Goal: Check status

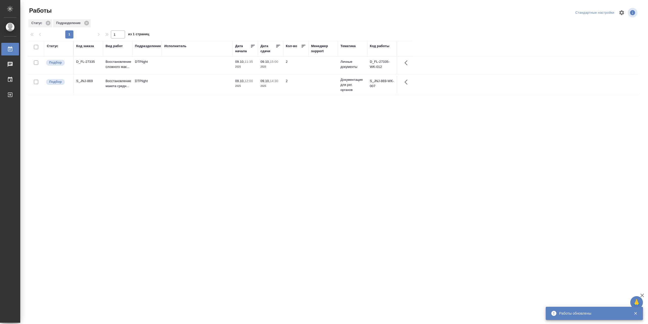
drag, startPoint x: 53, startPoint y: 49, endPoint x: 56, endPoint y: 52, distance: 3.8
click at [53, 49] on div "Статус" at bounding box center [52, 46] width 11 height 5
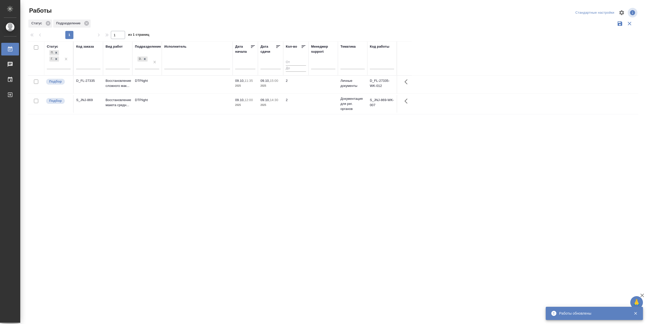
drag, startPoint x: 64, startPoint y: 72, endPoint x: 75, endPoint y: 83, distance: 15.4
click at [64, 69] on div at bounding box center [66, 59] width 9 height 20
drag, startPoint x: 103, startPoint y: 102, endPoint x: 113, endPoint y: 104, distance: 10.3
click at [103, 102] on div "В работе" at bounding box center [114, 98] width 76 height 9
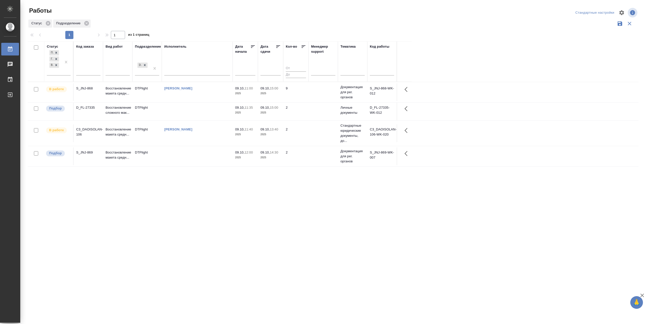
click at [210, 132] on div "[PERSON_NAME]" at bounding box center [197, 129] width 66 height 5
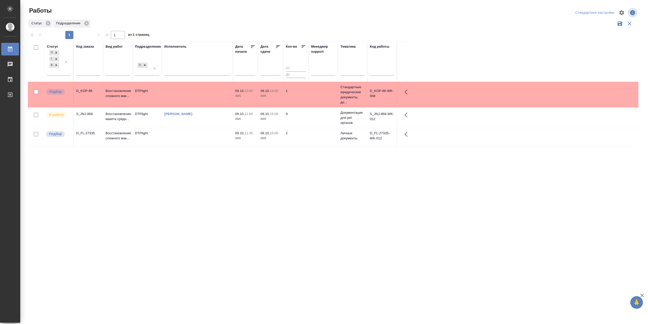
click at [203, 127] on td "[PERSON_NAME]" at bounding box center [197, 118] width 71 height 18
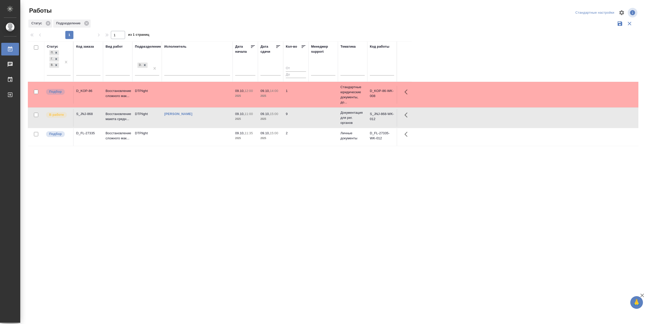
click at [203, 127] on td "[PERSON_NAME]" at bounding box center [197, 118] width 71 height 18
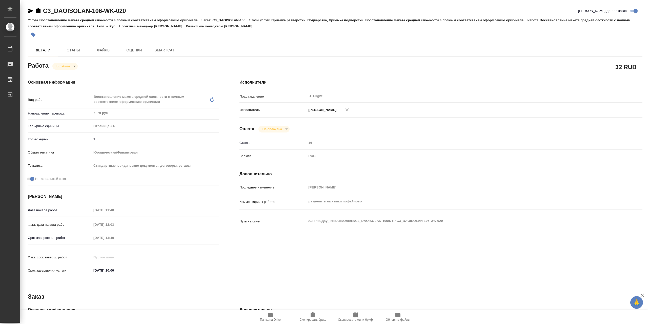
type textarea "x"
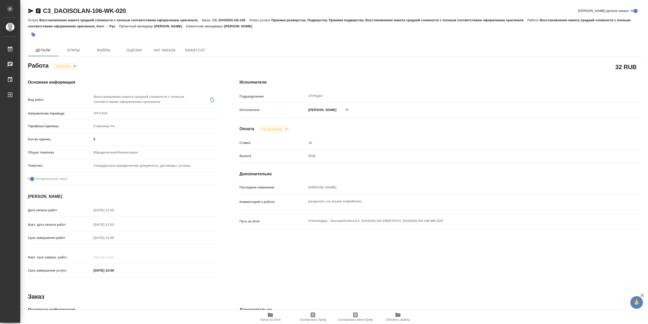
type textarea "x"
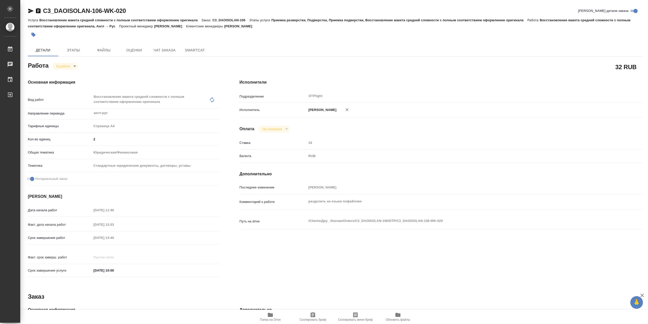
click at [271, 312] on icon "button" at bounding box center [270, 315] width 6 height 6
type textarea "x"
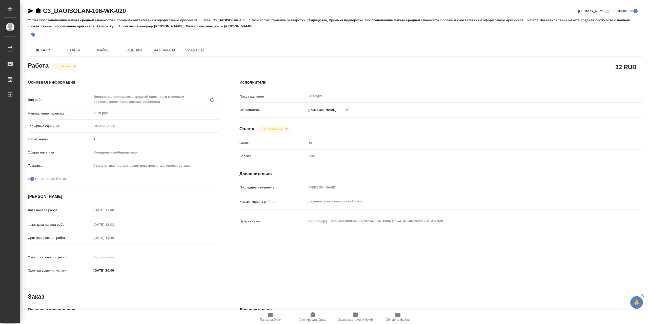
type textarea "x"
click at [66, 70] on body "🙏 .cls-1 fill:#fff; AWATERA Сархатов [PERSON_NAME] Работы 0 Чаты График Выйти C…" at bounding box center [324, 162] width 648 height 324
click at [68, 75] on button "Выполнен" at bounding box center [65, 76] width 18 height 6
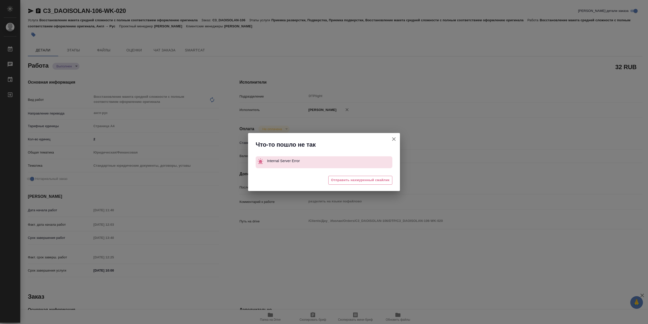
type textarea "x"
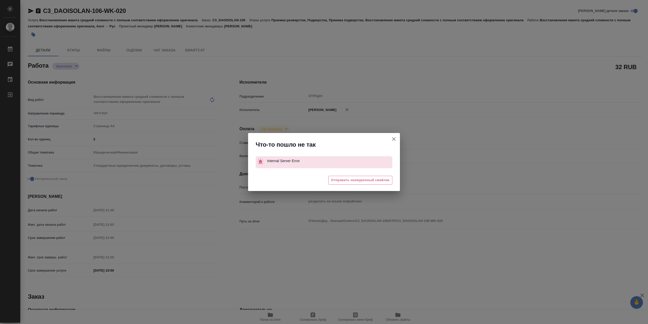
type textarea "x"
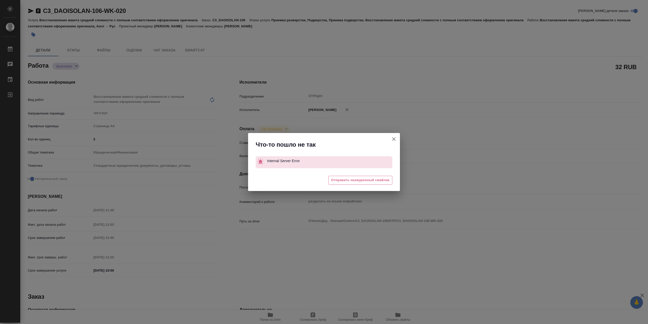
type textarea "x"
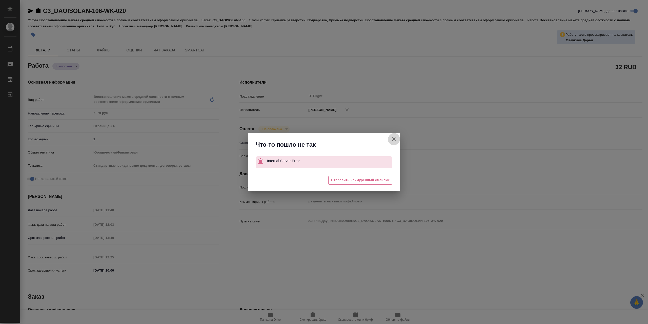
click at [393, 135] on button "[PERSON_NAME] детали заказа" at bounding box center [394, 139] width 12 height 12
type textarea "x"
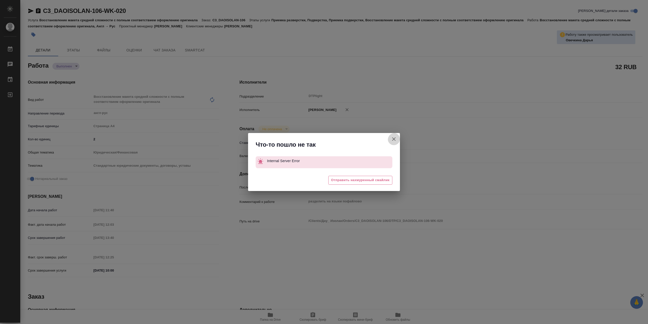
type textarea "x"
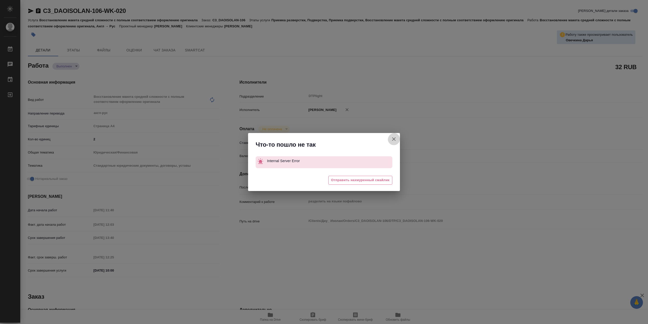
type textarea "x"
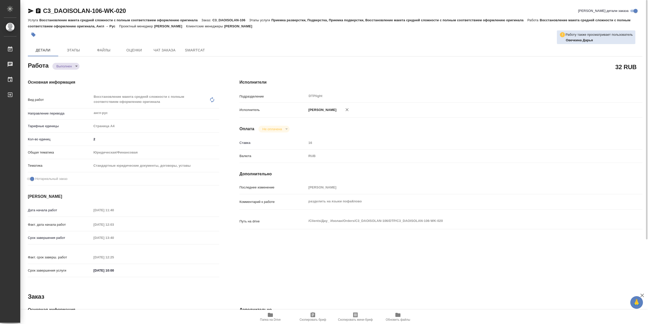
type textarea "x"
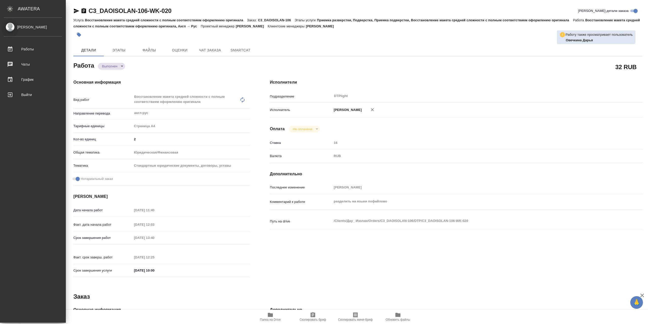
type textarea "x"
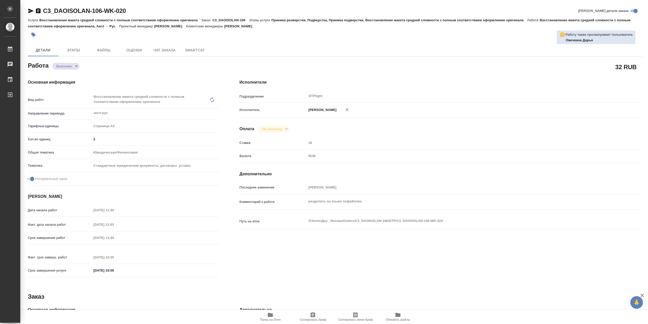
drag, startPoint x: 31, startPoint y: 10, endPoint x: 46, endPoint y: 8, distance: 15.3
click at [32, 10] on icon "button" at bounding box center [30, 11] width 5 height 5
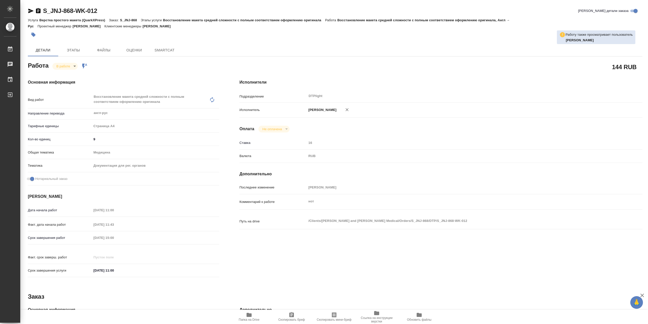
type textarea "x"
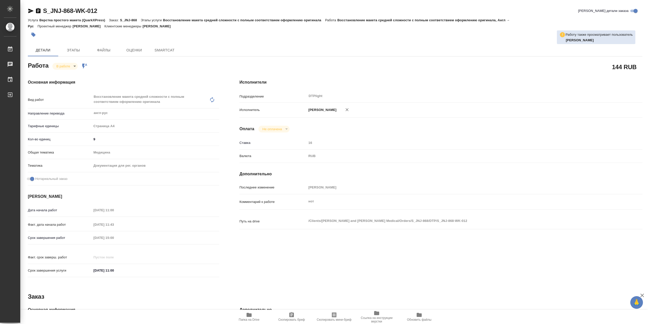
type textarea "x"
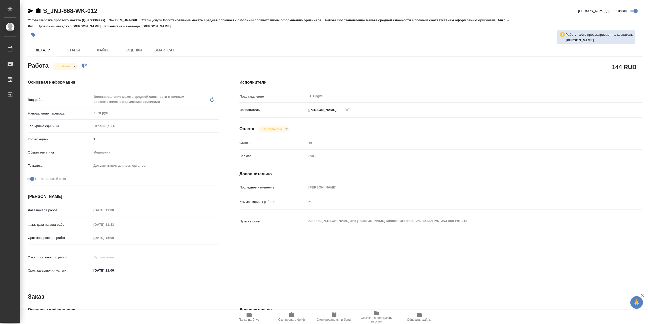
type textarea "x"
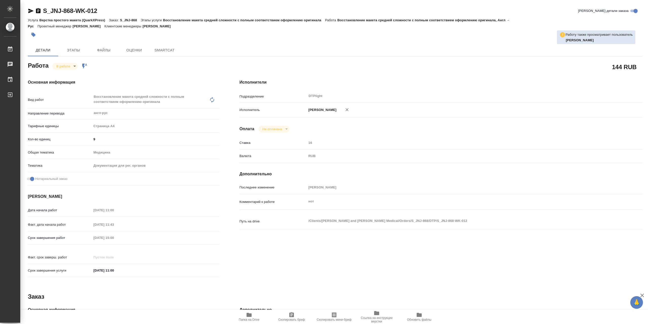
type textarea "x"
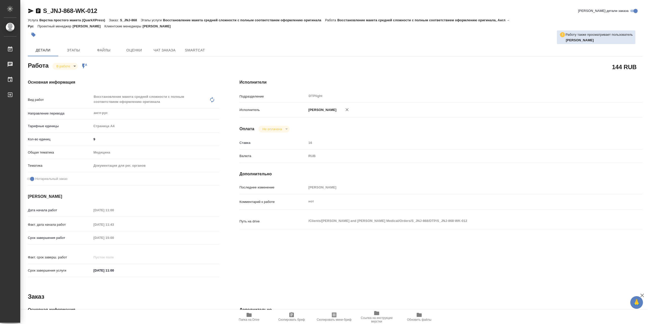
click at [260, 316] on span "Папка на Drive" at bounding box center [249, 317] width 36 height 10
type textarea "x"
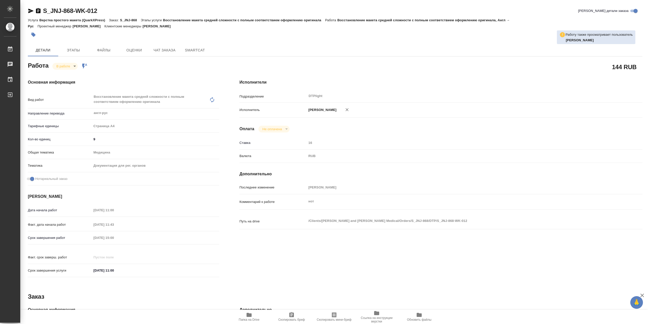
type textarea "x"
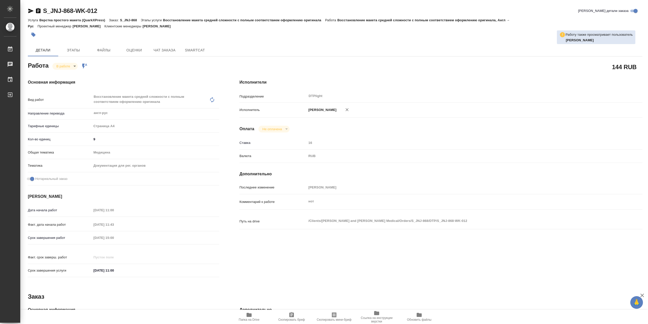
type textarea "x"
